Goal: Communication & Community: Answer question/provide support

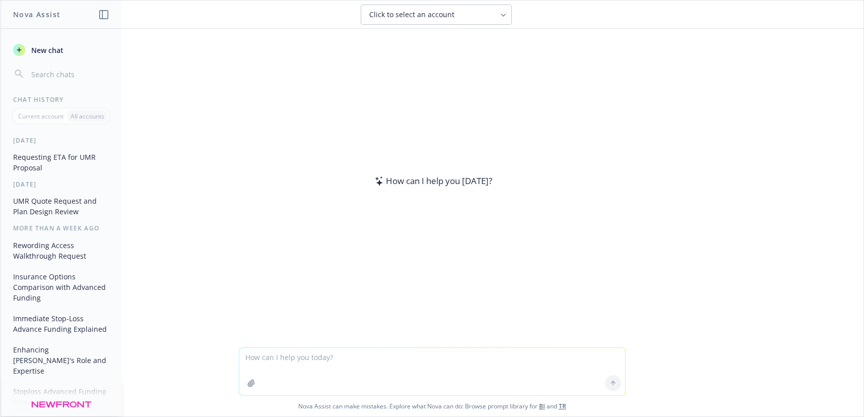
click at [260, 363] on textarea at bounding box center [432, 371] width 386 height 47
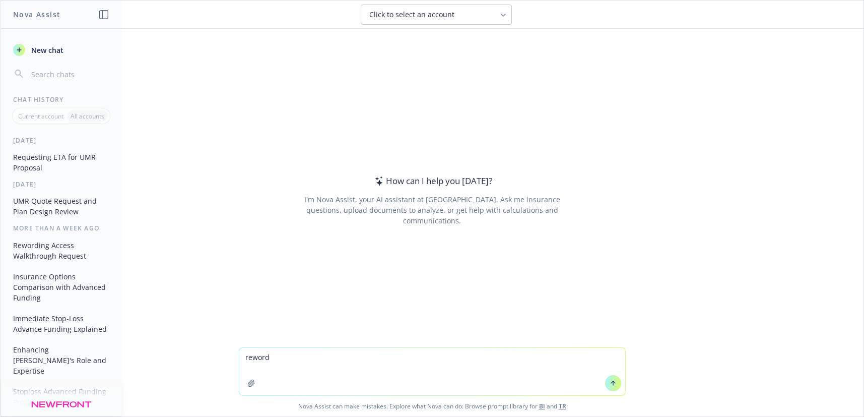
type textarea "reword Attached is the updated Stop Loss analysis with the Individual Stop Loss…"
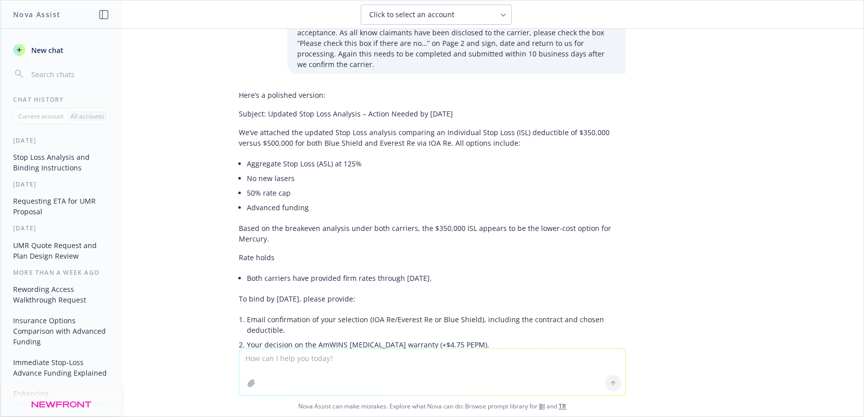
scroll to position [205, 0]
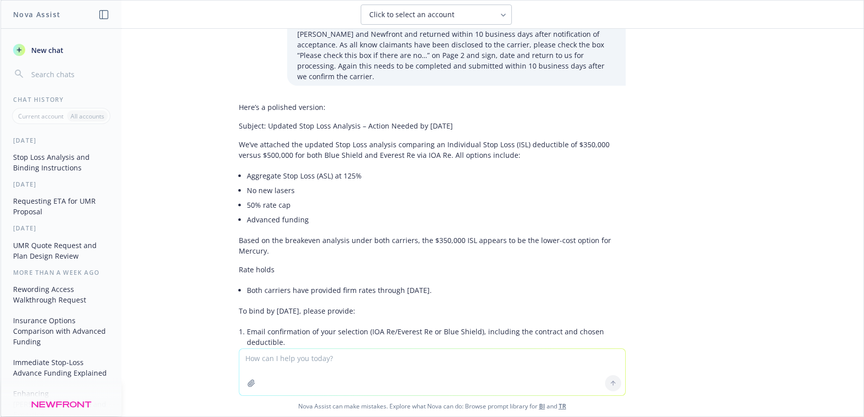
drag, startPoint x: 259, startPoint y: 116, endPoint x: 526, endPoint y: 114, distance: 266.5
click at [526, 120] on p "Subject: Updated Stop Loss Analysis – Action Needed by [DATE]" at bounding box center [432, 125] width 387 height 11
copy p "Updated Stop Loss Analysis – Action Needed by [DATE]"
click at [414, 186] on li "No new lasers" at bounding box center [436, 190] width 379 height 15
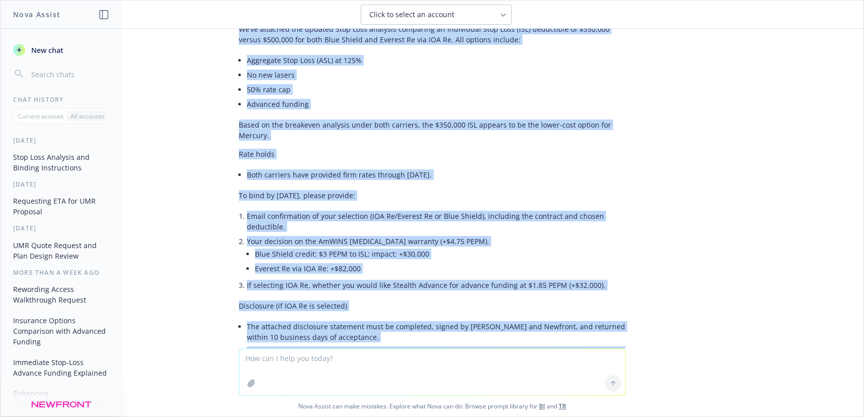
scroll to position [406, 0]
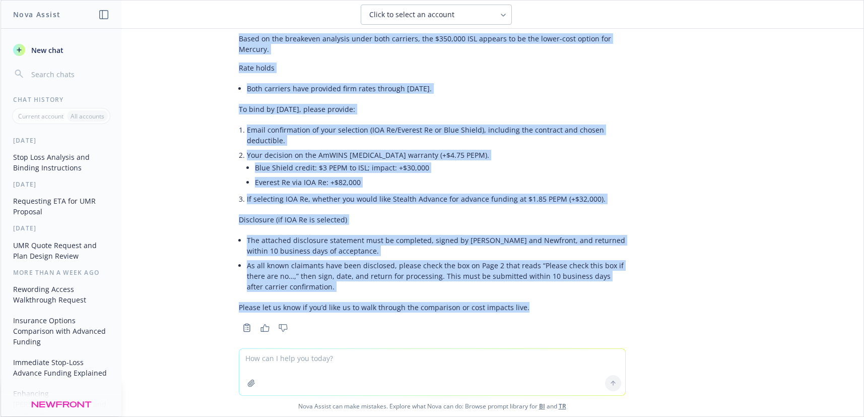
drag, startPoint x: 231, startPoint y: 134, endPoint x: 554, endPoint y: 301, distance: 364.4
click at [554, 301] on div "Here’s a polished version: Subject: Updated Stop Loss Analysis – Action Needed …" at bounding box center [432, 106] width 387 height 420
copy div "Lo’ip dolorsit ame consect Adip Elit seddoeiu temporinc ut Laboreetdo Magn Aliq…"
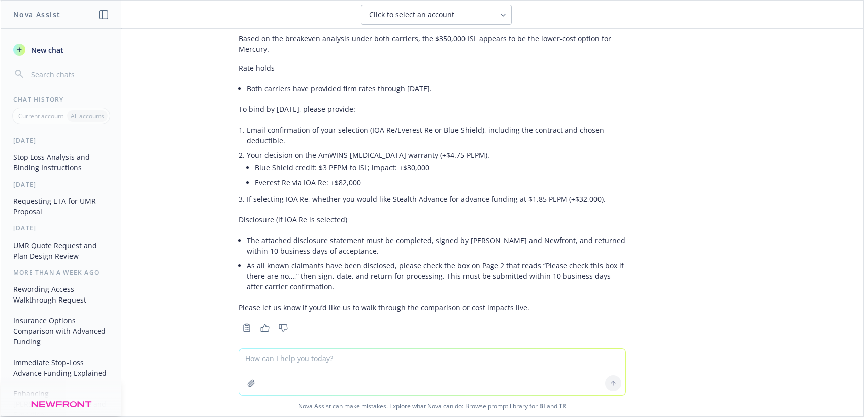
drag, startPoint x: 806, startPoint y: 258, endPoint x: 801, endPoint y: 257, distance: 5.1
click at [806, 258] on div "reword Attached is the updated Stop Loss analysis with the Individual Stop Loss…" at bounding box center [432, 188] width 863 height 319
drag, startPoint x: 469, startPoint y: 297, endPoint x: 465, endPoint y: 285, distance: 12.7
click at [467, 302] on p "Please let us know if you’d like us to walk through the comparison or cost impa…" at bounding box center [432, 307] width 387 height 11
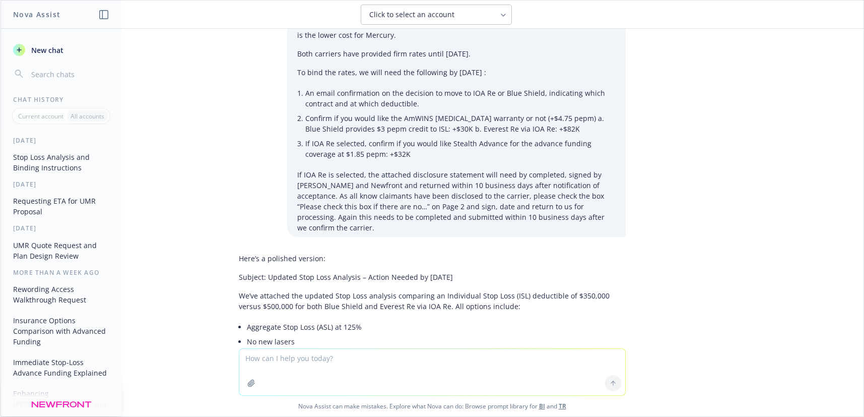
scroll to position [0, 0]
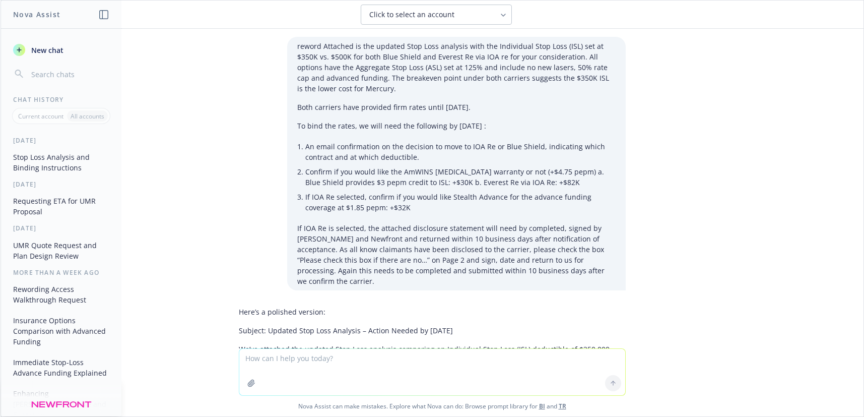
click at [720, 250] on div "reword Attached is the updated Stop Loss analysis with the Individual Stop Loss…" at bounding box center [432, 188] width 863 height 319
click at [267, 365] on textarea at bounding box center [432, 372] width 386 height 46
paste textarea "One item we also discussed was your current access to Springbuk which is set at…"
type textarea "One item we also discussed was your current access to Springbuk which is set at…"
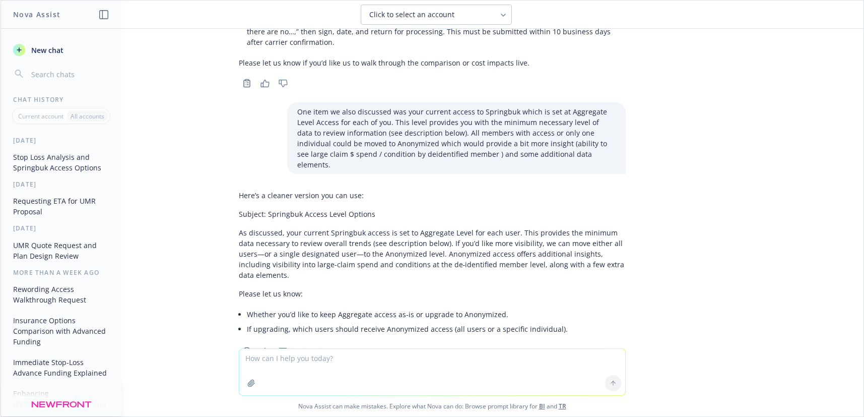
scroll to position [653, 0]
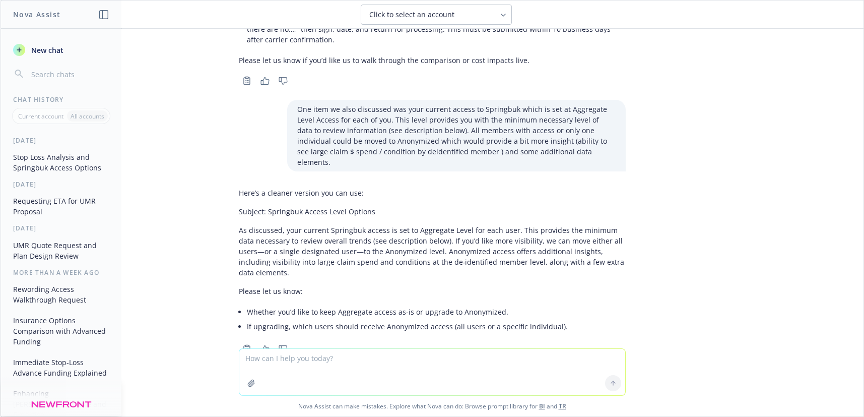
click at [274, 225] on p "As discussed, your current Springbuk access is set to Aggregate Level for each …" at bounding box center [432, 251] width 387 height 53
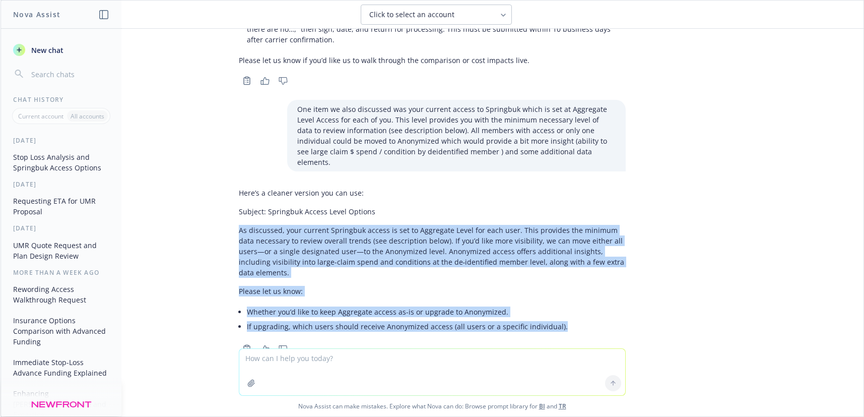
drag, startPoint x: 231, startPoint y: 211, endPoint x: 573, endPoint y: 302, distance: 353.9
click at [569, 304] on div "Here’s a cleaner version you can use: Subject: Springbuk Access Level Options A…" at bounding box center [432, 260] width 387 height 154
copy div "As discussed, your current Springbuk access is set to Aggregate Level for each …"
